Goal: Task Accomplishment & Management: Manage account settings

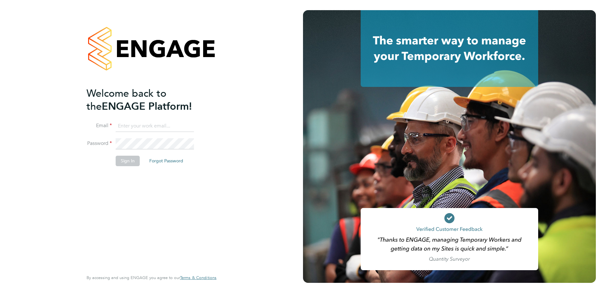
type input "julie.tante@apleona.com"
click at [125, 161] on button "Sign In" at bounding box center [128, 161] width 24 height 10
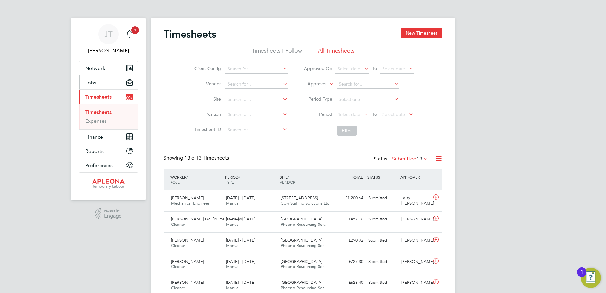
click at [92, 82] on span "Jobs" at bounding box center [90, 83] width 11 height 6
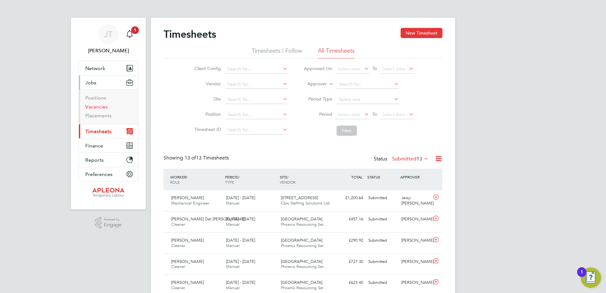
click at [97, 107] on link "Vacancies" at bounding box center [96, 107] width 22 height 6
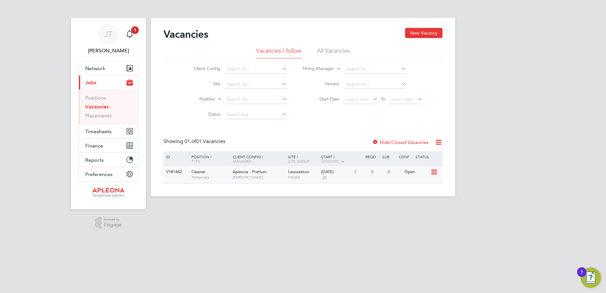
click at [297, 172] on span "Launceston" at bounding box center [298, 171] width 21 height 5
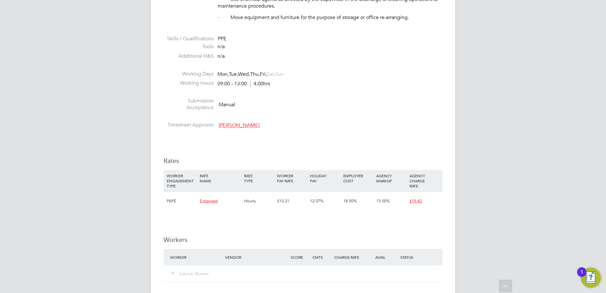
scroll to position [412, 0]
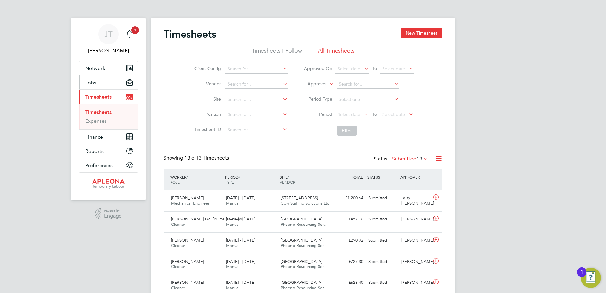
click at [93, 82] on span "Jobs" at bounding box center [90, 83] width 11 height 6
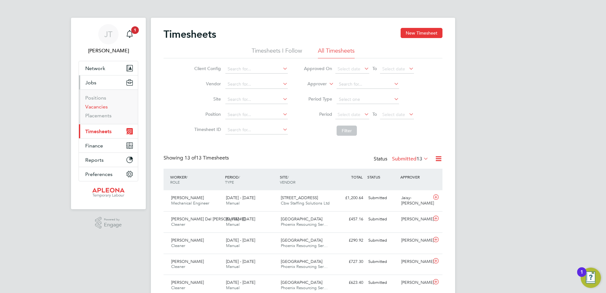
click at [96, 105] on link "Vacancies" at bounding box center [96, 107] width 22 height 6
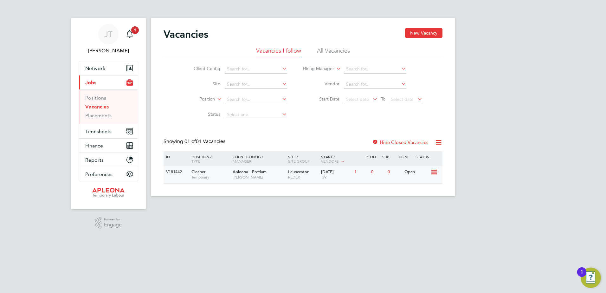
click at [412, 171] on div "Open" at bounding box center [417, 172] width 28 height 12
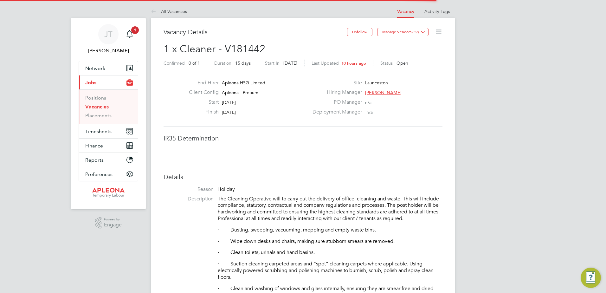
scroll to position [19, 44]
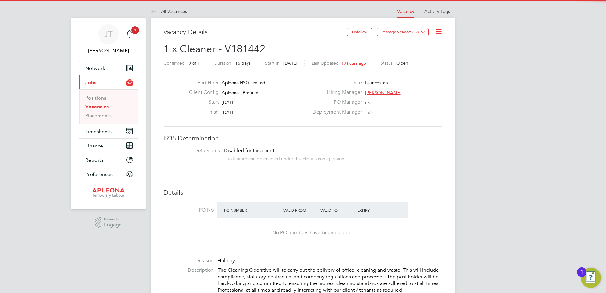
click at [438, 31] on icon at bounding box center [438, 32] width 8 height 8
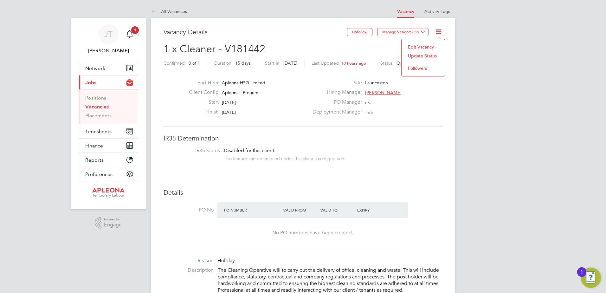
click at [416, 46] on li "Edit Vacancy" at bounding box center [423, 46] width 37 height 9
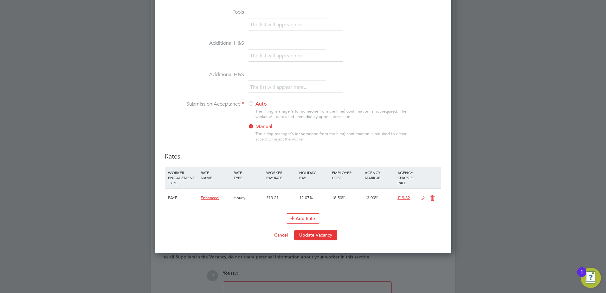
scroll to position [602, 0]
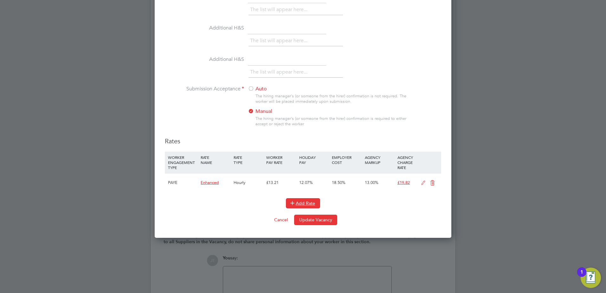
click at [298, 202] on button "Add Rate" at bounding box center [303, 203] width 34 height 10
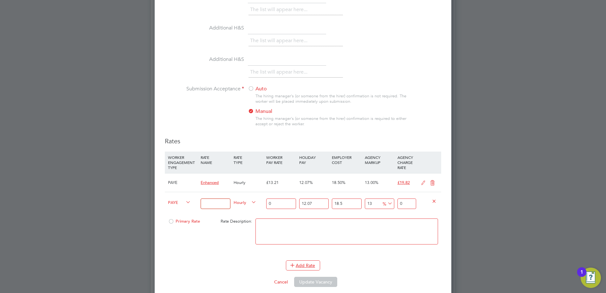
click at [208, 205] on input at bounding box center [215, 203] width 29 height 10
type input "Enhanced 2"
click at [276, 202] on input "0" at bounding box center [280, 203] width 29 height 10
type input "1"
type input "1.500673335"
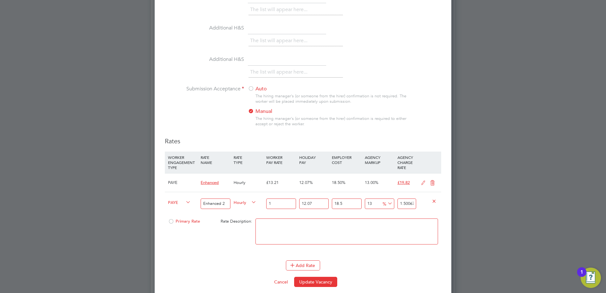
type input "14"
type input "21.00942669"
type input "14.2"
type input "21.309561357"
type input "14.21"
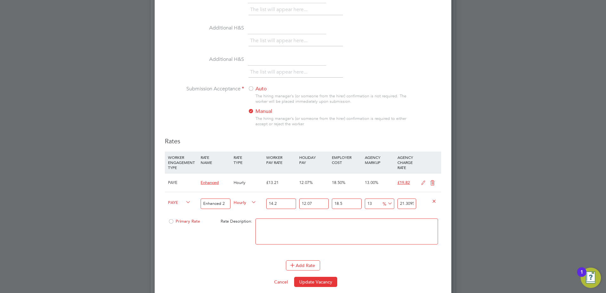
type input "21.32456809035"
type input "14.21"
click at [277, 226] on textarea at bounding box center [346, 231] width 182 height 26
type textarea "Enhanced 2"
click at [211, 249] on div "Primary Rate Rate Description: Enhanced 2" at bounding box center [303, 234] width 276 height 39
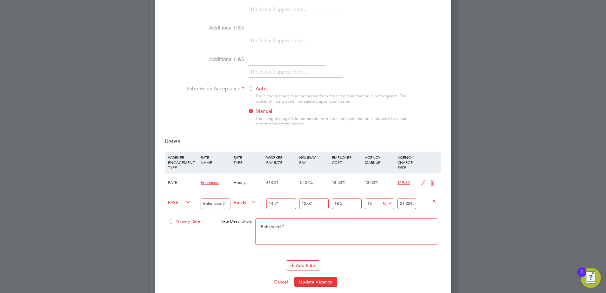
click at [171, 221] on div at bounding box center [171, 223] width 6 height 5
click at [432, 182] on icon at bounding box center [432, 182] width 8 height 5
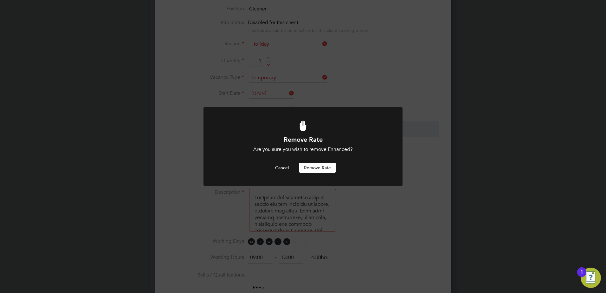
scroll to position [0, 0]
click at [321, 168] on button "Remove rate" at bounding box center [317, 168] width 37 height 10
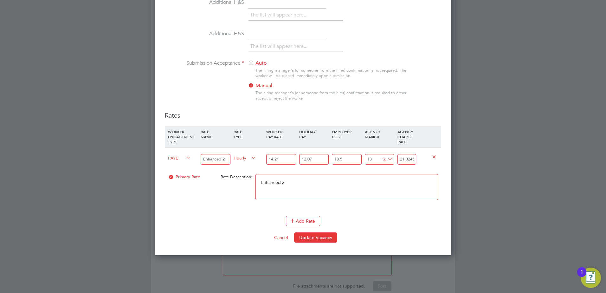
scroll to position [658, 0]
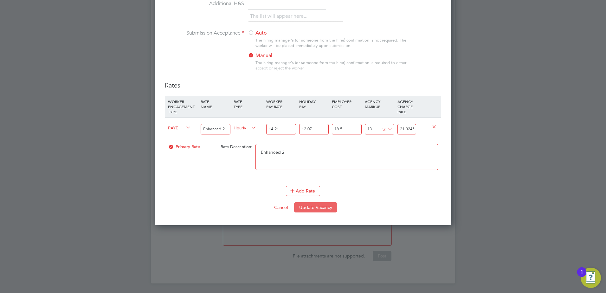
click at [317, 208] on button "Update Vacancy" at bounding box center [315, 207] width 43 height 10
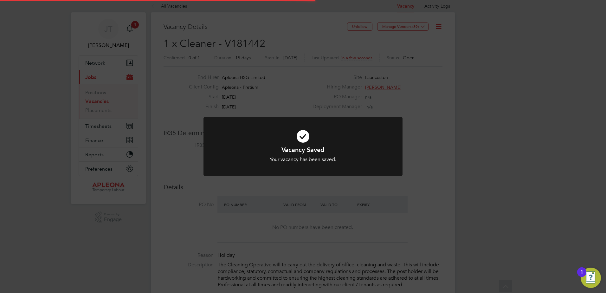
scroll to position [0, 0]
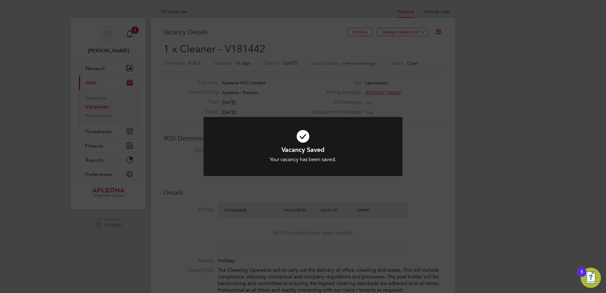
click at [508, 53] on div "Vacancy Saved Your vacancy has been saved. Cancel Okay" at bounding box center [303, 146] width 606 height 293
